Goal: Check status: Check status

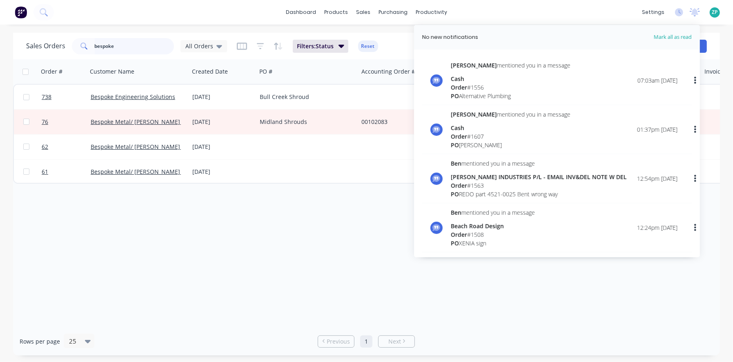
click at [127, 47] on input "bespoke" at bounding box center [135, 46] width 80 height 16
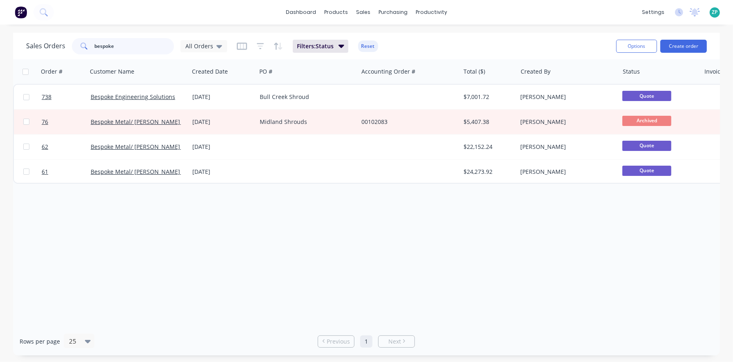
click at [127, 47] on input "bespoke" at bounding box center [135, 46] width 80 height 16
type input "947"
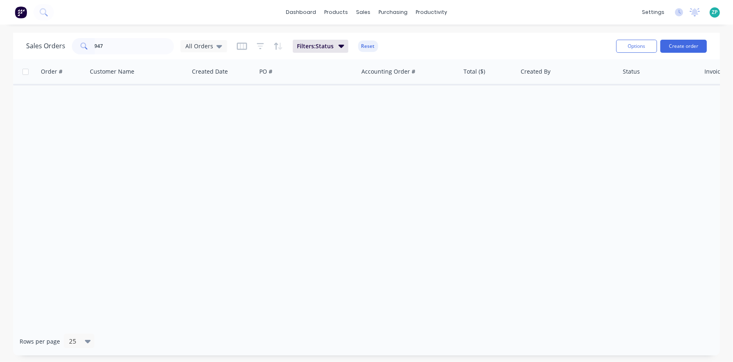
type input "947"
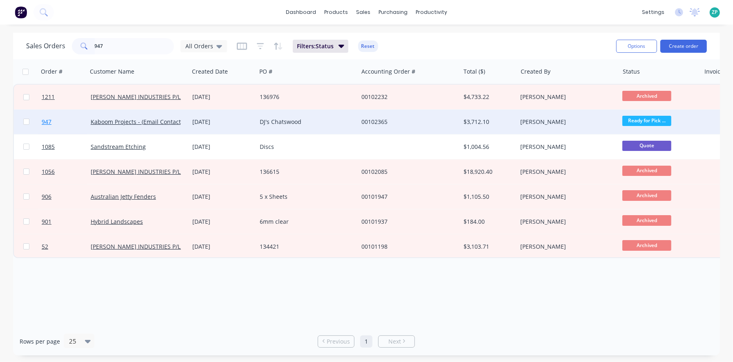
click at [47, 120] on span "947" at bounding box center [47, 122] width 10 height 8
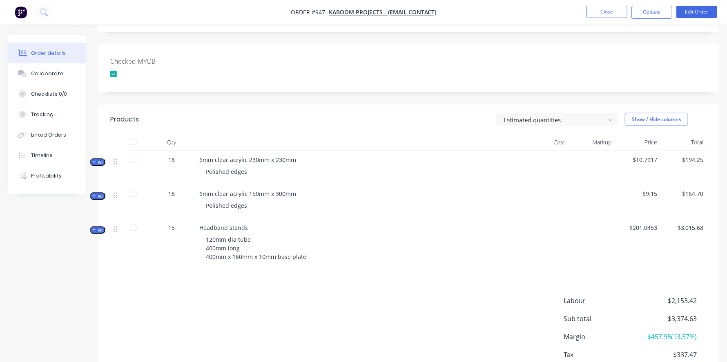
scroll to position [204, 0]
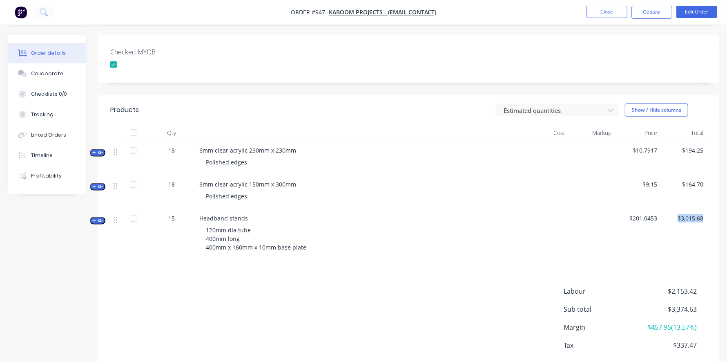
drag, startPoint x: 678, startPoint y: 211, endPoint x: 703, endPoint y: 206, distance: 25.3
click at [703, 209] on div "$3,015.68" at bounding box center [684, 234] width 46 height 51
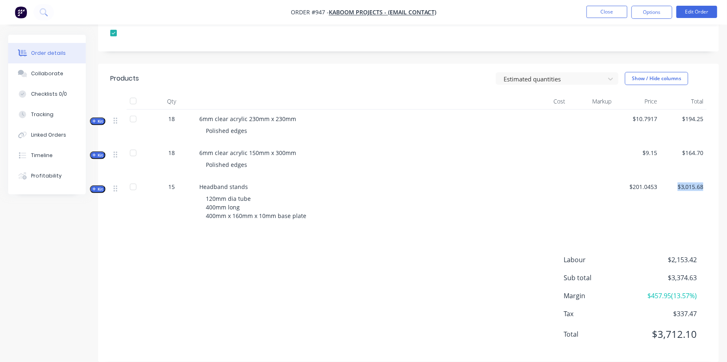
scroll to position [236, 0]
click at [103, 185] on button "Kit" at bounding box center [98, 189] width 16 height 8
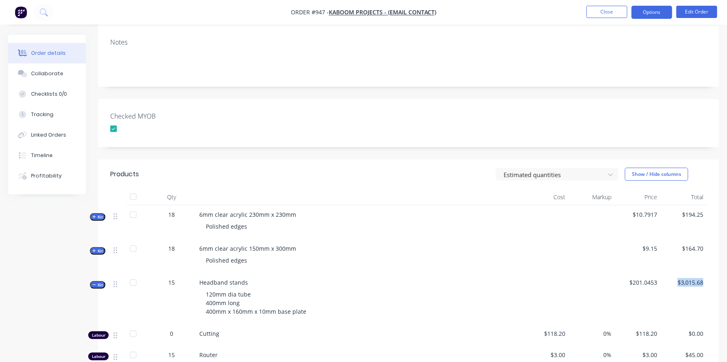
scroll to position [154, 0]
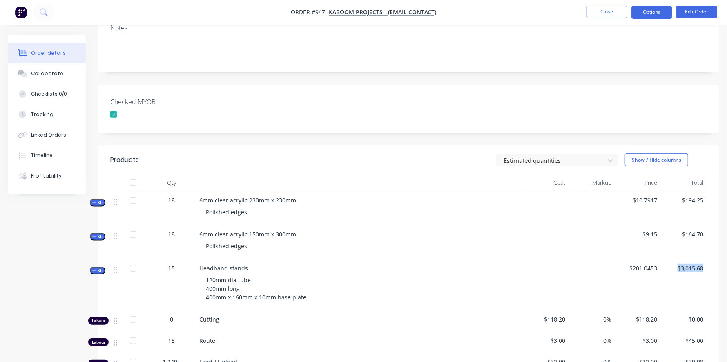
click at [655, 8] on button "Options" at bounding box center [652, 12] width 41 height 13
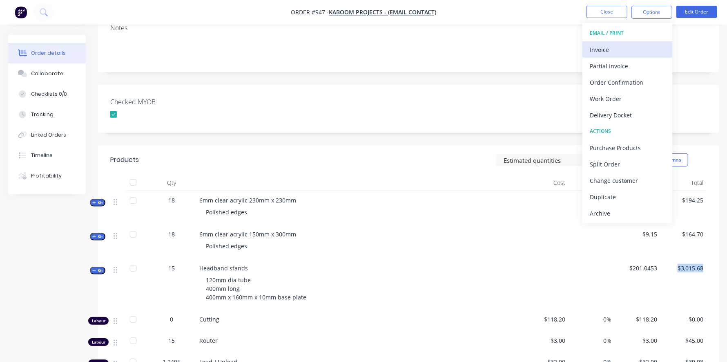
click at [605, 52] on div "Invoice" at bounding box center [627, 50] width 75 height 12
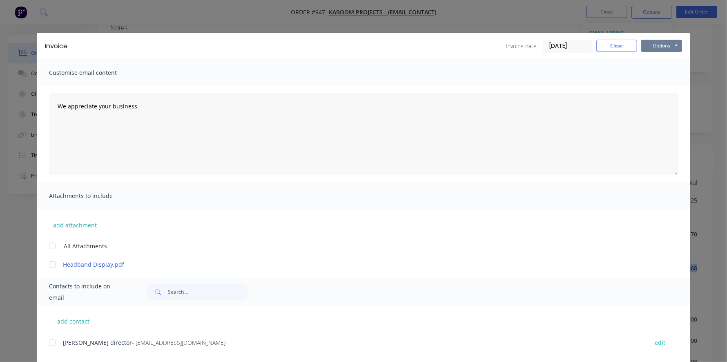
click at [660, 45] on button "Options" at bounding box center [662, 46] width 41 height 12
click at [657, 71] on button "Print" at bounding box center [668, 73] width 52 height 13
click at [664, 46] on button "Options" at bounding box center [662, 46] width 41 height 12
click at [660, 72] on button "Print" at bounding box center [668, 73] width 52 height 13
click at [76, 267] on link "Headband Display.pdf" at bounding box center [351, 264] width 577 height 9
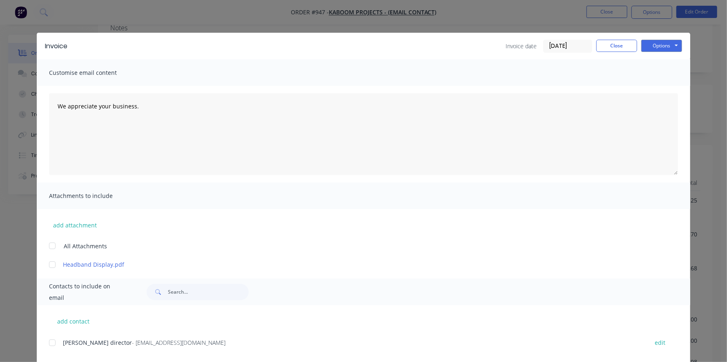
click at [635, 48] on div "Invoice date [DATE] Close Options Preview Print Email" at bounding box center [594, 46] width 177 height 13
drag, startPoint x: 635, startPoint y: 48, endPoint x: 628, endPoint y: 45, distance: 6.6
click at [632, 47] on div "Invoice date [DATE] Close Options Preview Print Email" at bounding box center [594, 46] width 177 height 13
click at [628, 45] on button "Close" at bounding box center [617, 46] width 41 height 12
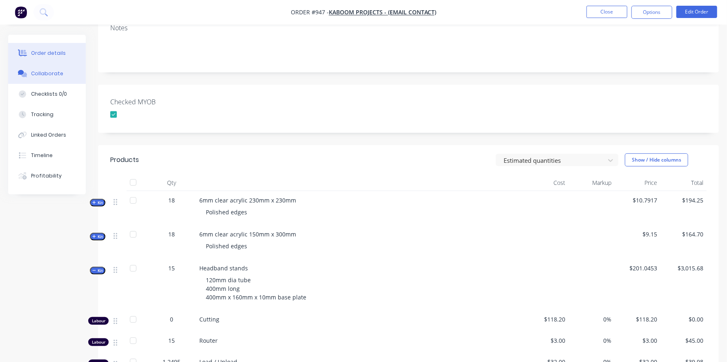
click at [38, 70] on div "Collaborate" at bounding box center [47, 73] width 32 height 7
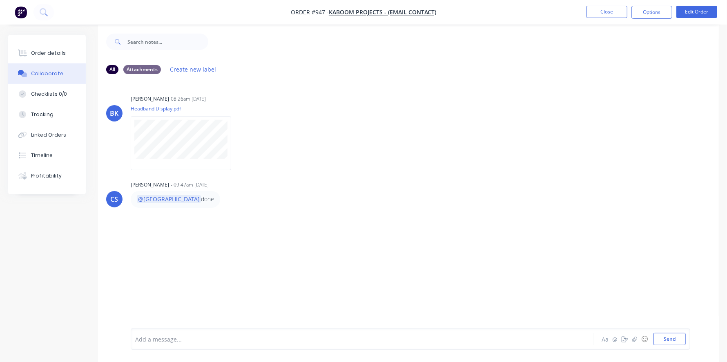
scroll to position [12, 0]
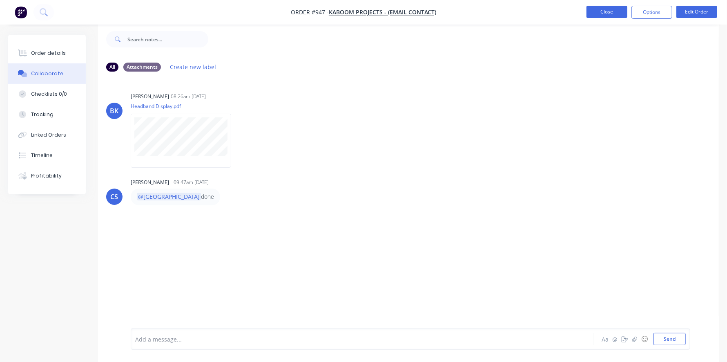
click at [614, 13] on button "Close" at bounding box center [607, 12] width 41 height 12
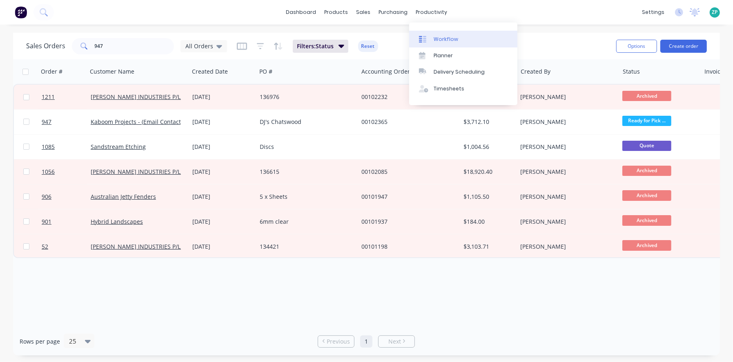
click at [438, 37] on div "Workflow" at bounding box center [446, 39] width 25 height 7
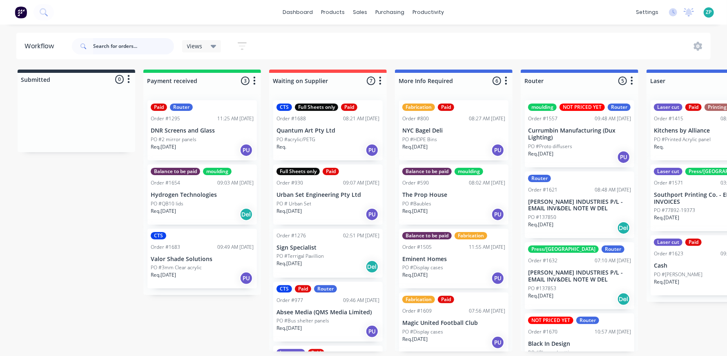
click at [110, 42] on input "text" at bounding box center [133, 46] width 81 height 16
type input "kaboom"
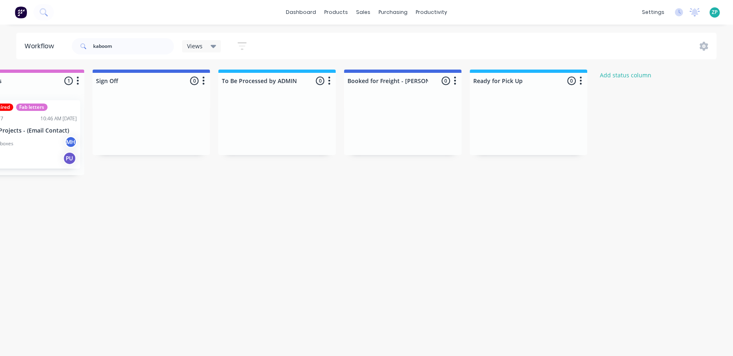
drag, startPoint x: 378, startPoint y: 171, endPoint x: 484, endPoint y: 174, distance: 105.9
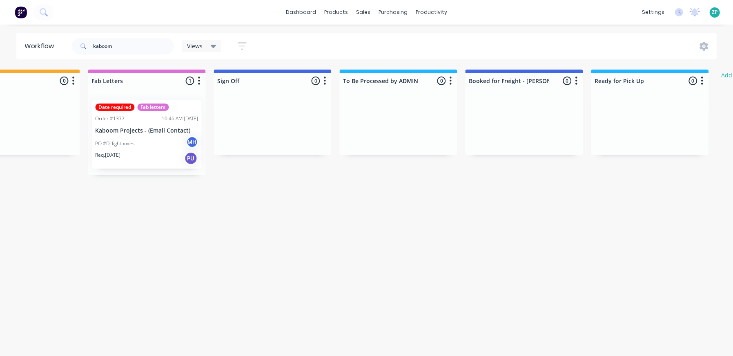
scroll to position [0, 670]
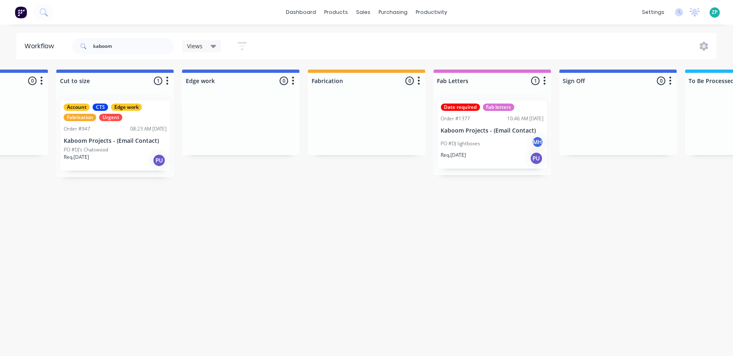
drag, startPoint x: 484, startPoint y: 174, endPoint x: 397, endPoint y: 169, distance: 87.6
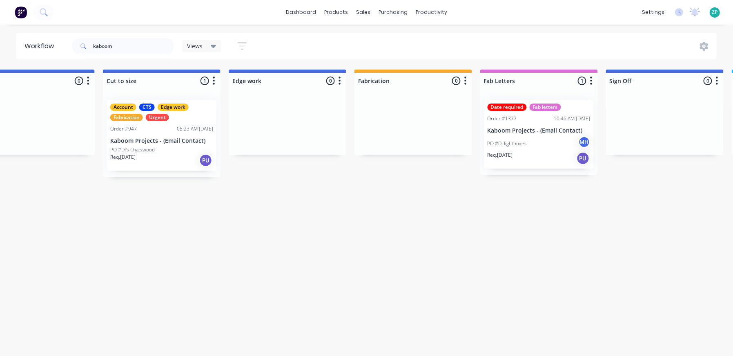
click at [500, 144] on p "PO #DJ lightboxes" at bounding box center [508, 143] width 40 height 7
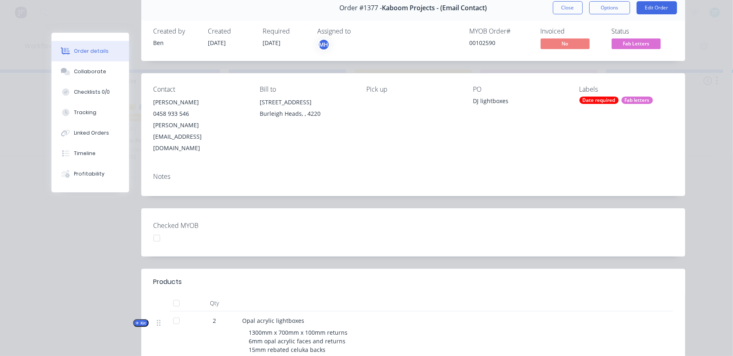
scroll to position [0, 0]
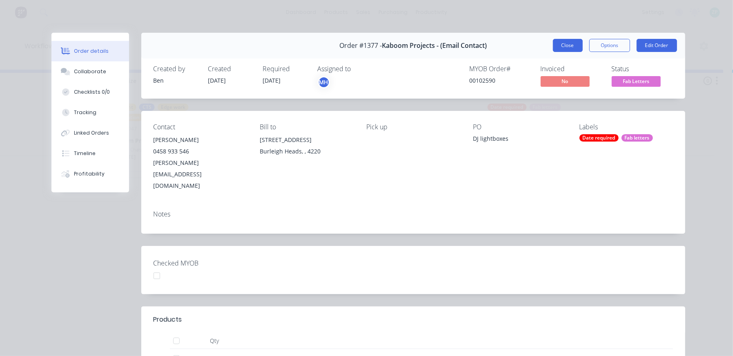
click at [556, 45] on button "Close" at bounding box center [568, 45] width 30 height 13
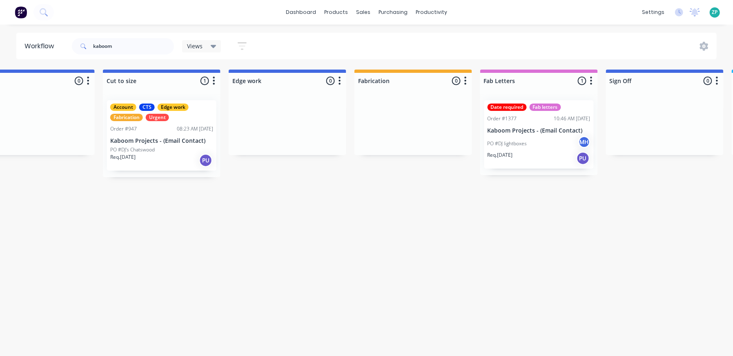
click at [162, 146] on div "PO #DJ's Chatswood" at bounding box center [161, 149] width 103 height 7
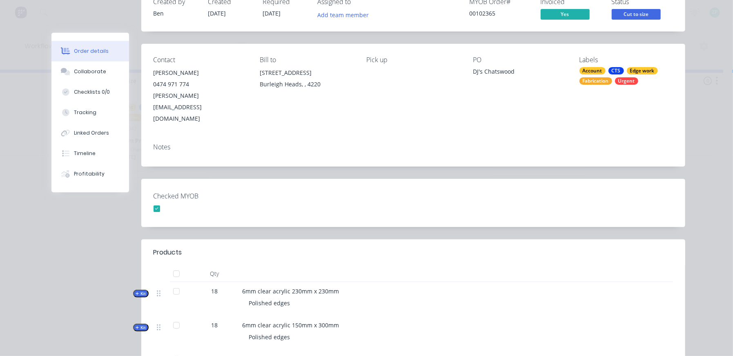
scroll to position [81, 0]
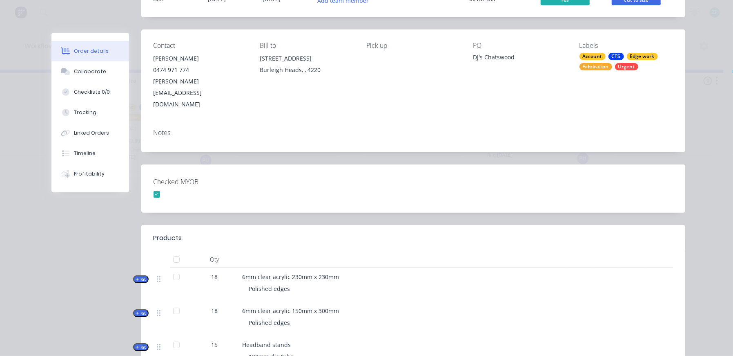
click at [176, 268] on div at bounding box center [176, 276] width 16 height 16
click at [176, 302] on div at bounding box center [176, 310] width 16 height 16
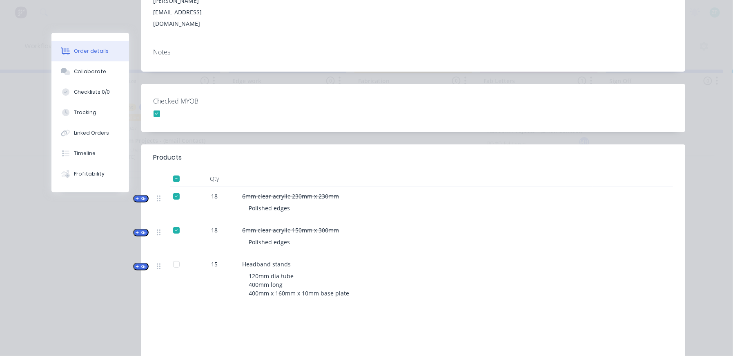
scroll to position [163, 0]
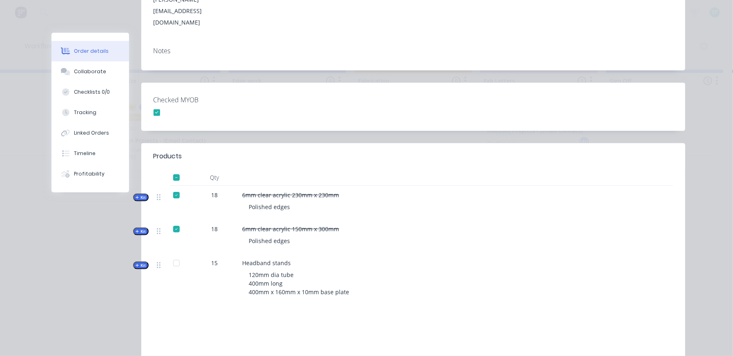
click at [171, 221] on div at bounding box center [176, 229] width 16 height 16
click at [173, 187] on div at bounding box center [176, 195] width 16 height 16
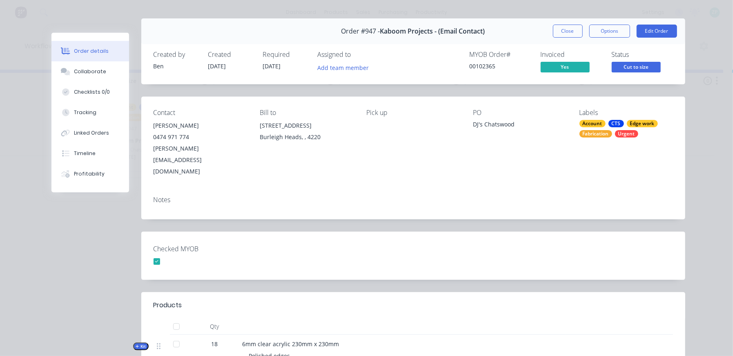
scroll to position [0, 0]
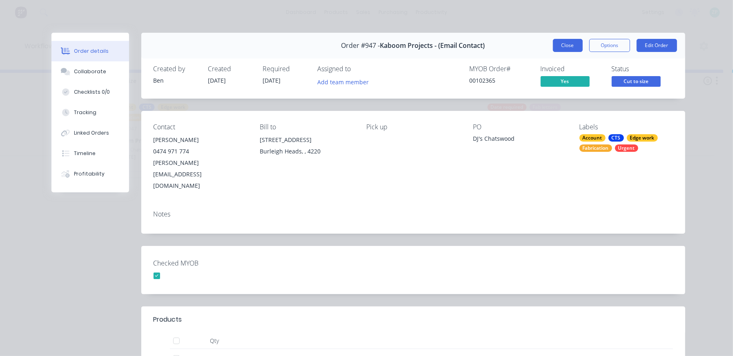
click at [564, 48] on button "Close" at bounding box center [568, 45] width 30 height 13
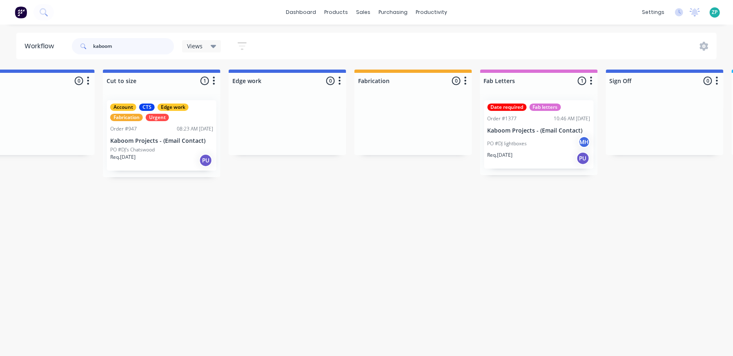
click at [128, 47] on input "kaboom" at bounding box center [133, 46] width 81 height 16
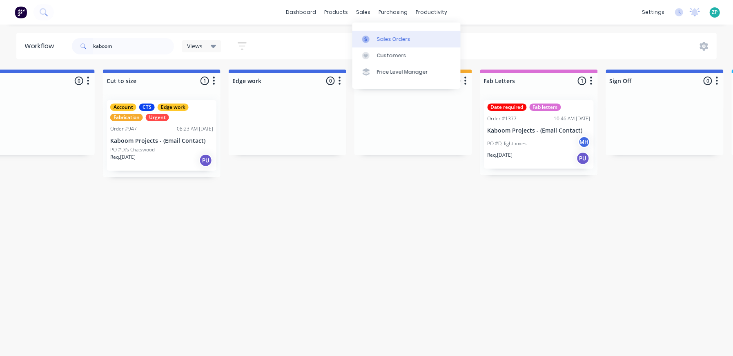
click at [384, 38] on div "Sales Orders" at bounding box center [394, 39] width 34 height 7
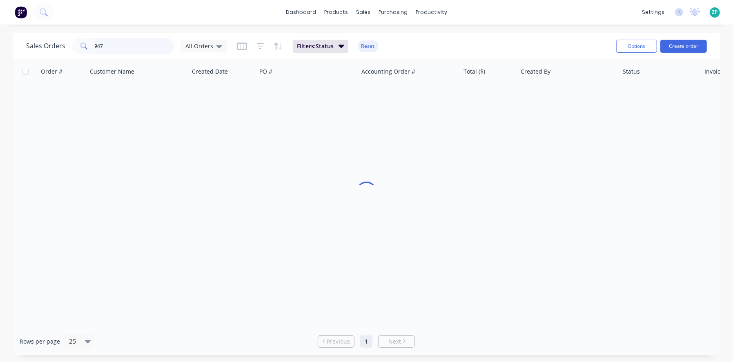
click at [114, 45] on input "947" at bounding box center [135, 46] width 80 height 16
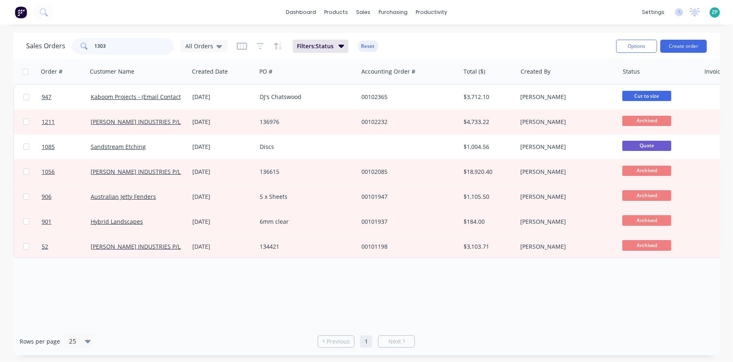
type input "1303"
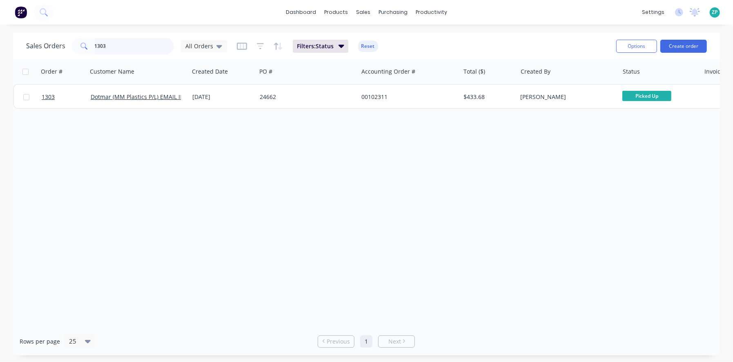
click at [108, 50] on input "1303" at bounding box center [135, 46] width 80 height 16
